Goal: Information Seeking & Learning: Learn about a topic

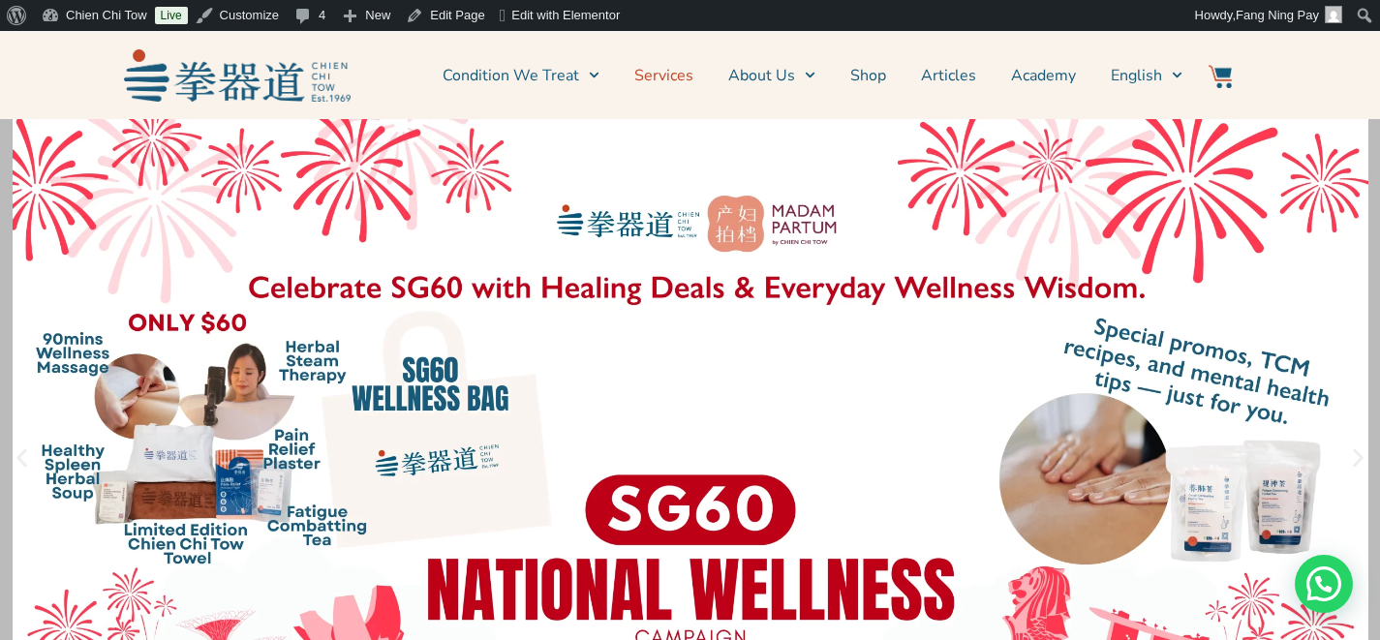
click at [673, 78] on link "Services" at bounding box center [663, 75] width 59 height 48
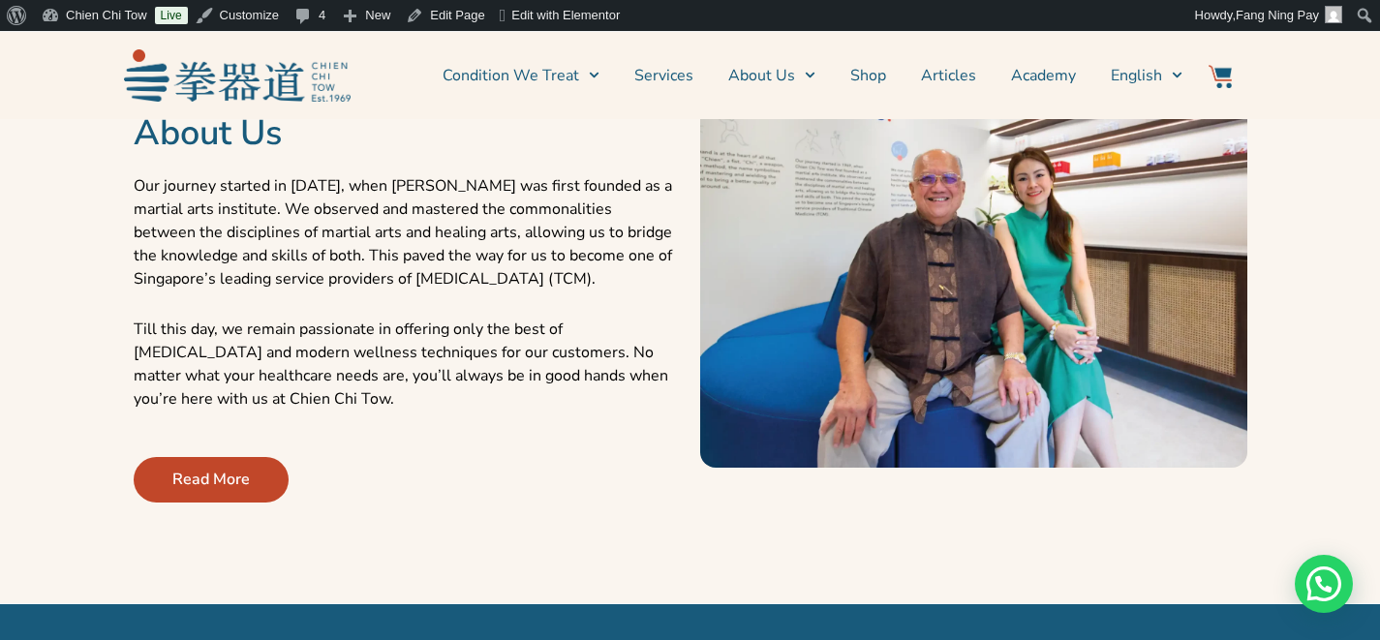
scroll to position [446, 0]
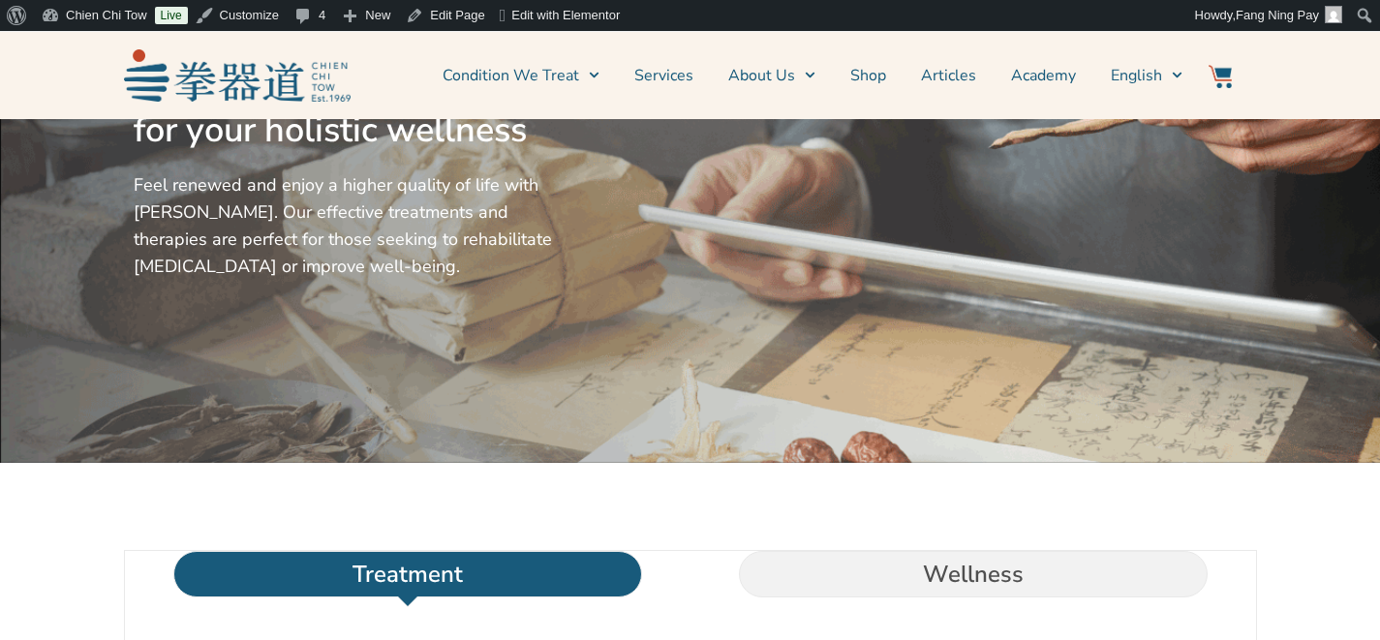
scroll to position [278, 0]
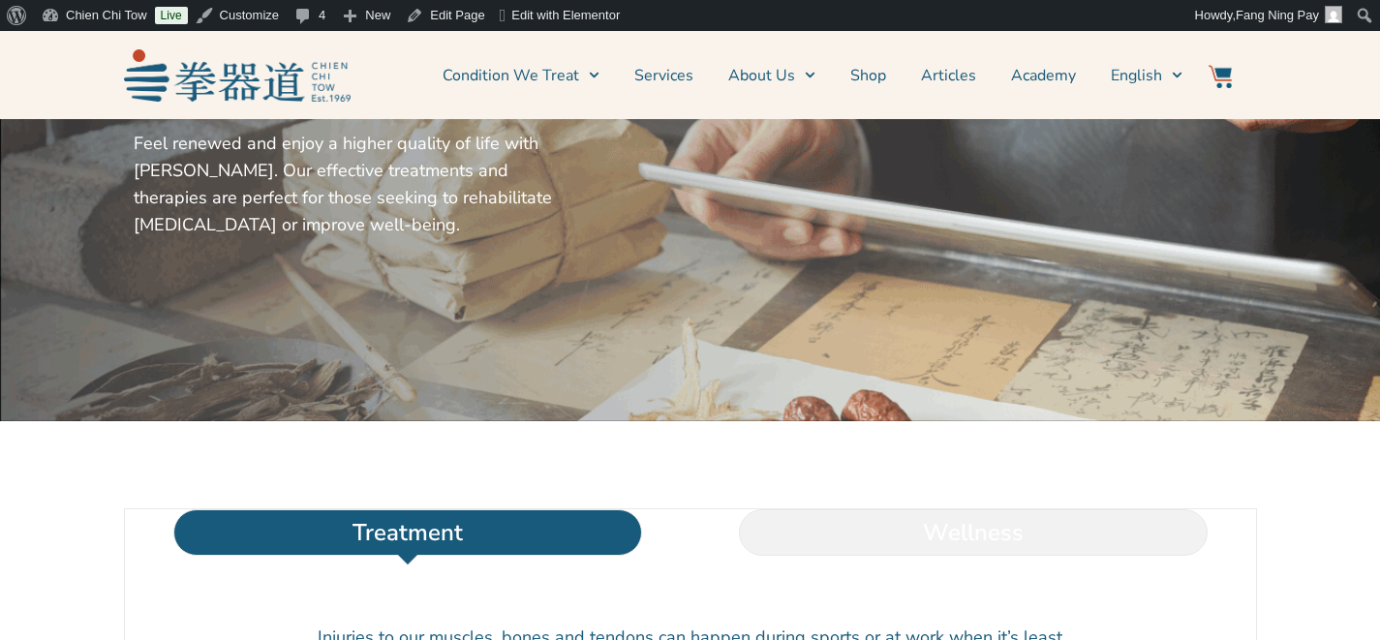
click at [903, 556] on li "Wellness" at bounding box center [973, 532] width 566 height 46
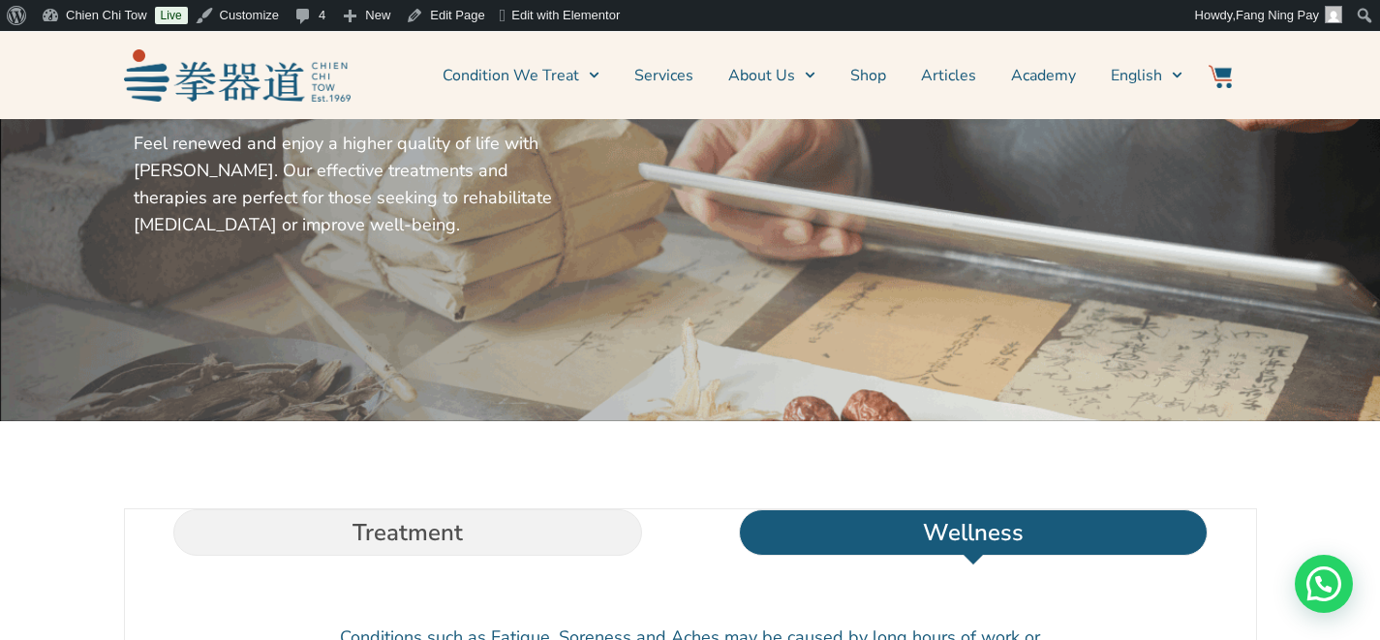
scroll to position [646, 0]
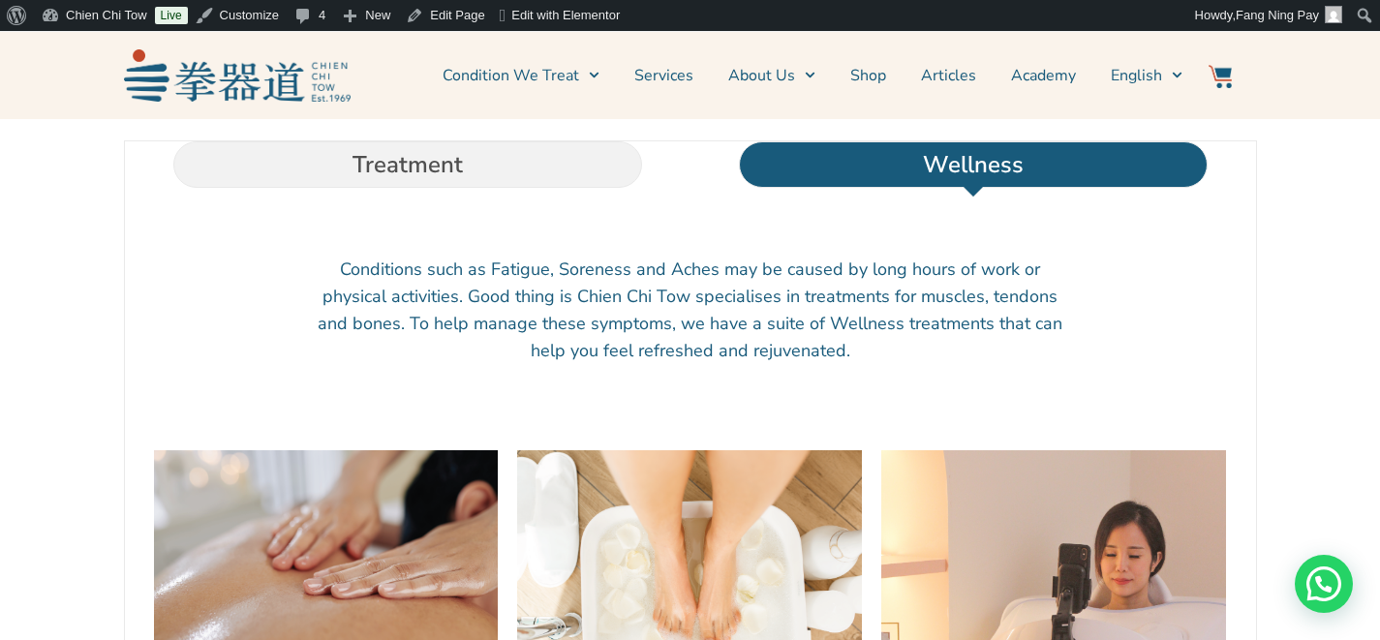
click at [401, 518] on img at bounding box center [326, 565] width 345 height 230
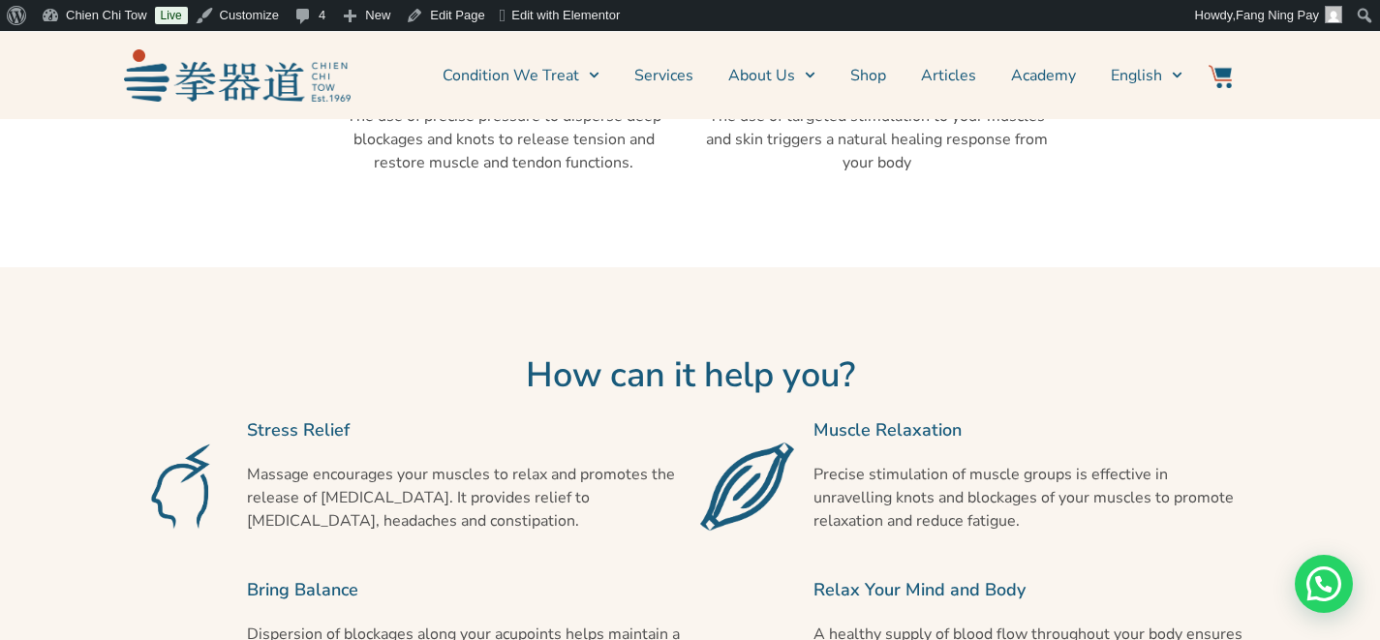
scroll to position [1287, 0]
